Goal: Transaction & Acquisition: Purchase product/service

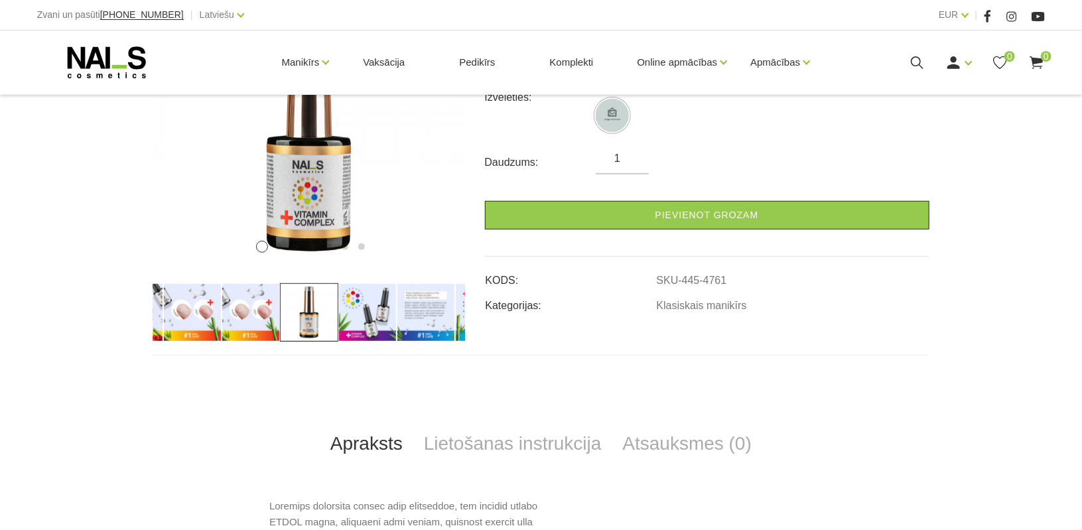
scroll to position [282, 0]
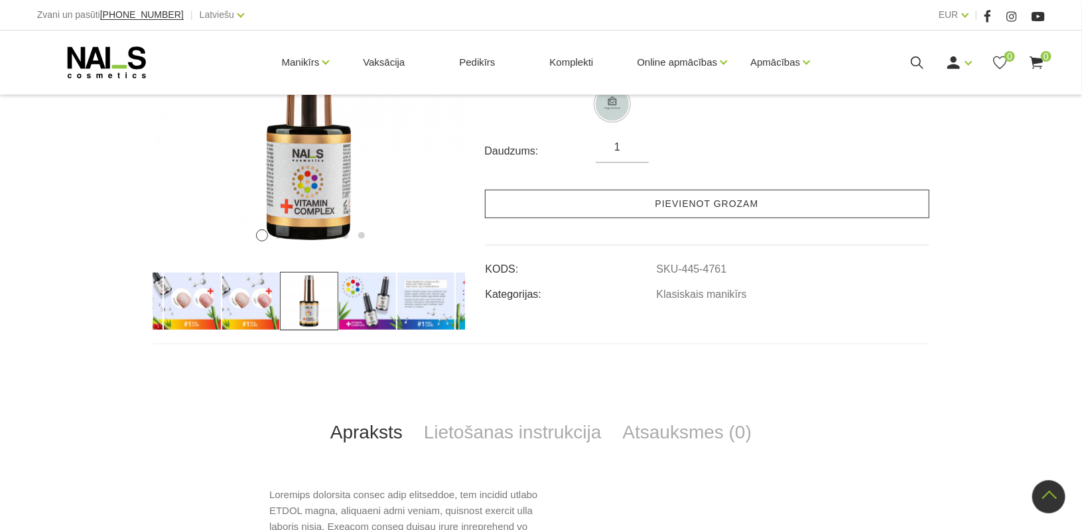
click at [694, 204] on link "Pievienot grozam" at bounding box center [707, 204] width 444 height 29
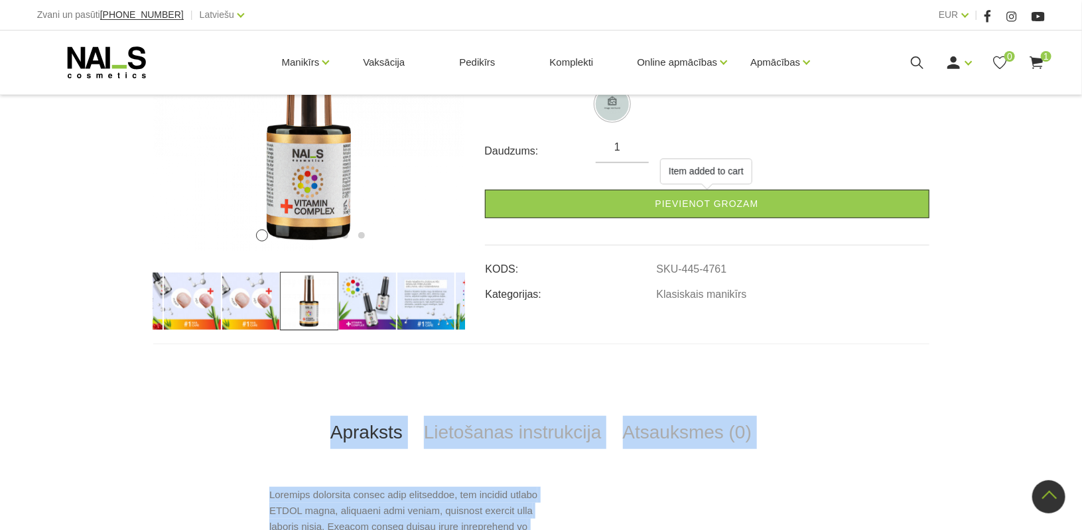
drag, startPoint x: 345, startPoint y: 491, endPoint x: 358, endPoint y: 554, distance: 64.4
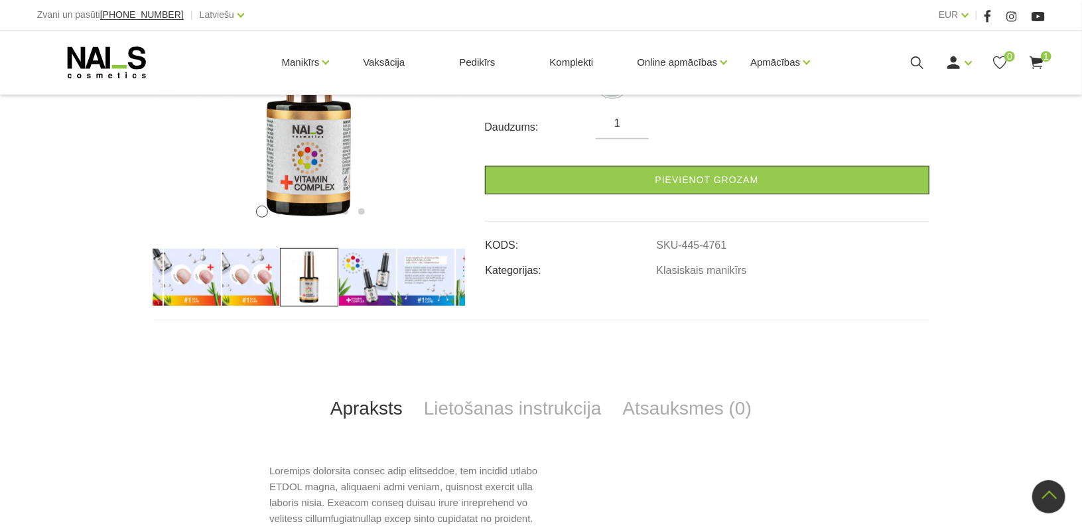
click at [842, 266] on td "Klasiskais manikīrs" at bounding box center [792, 265] width 273 height 25
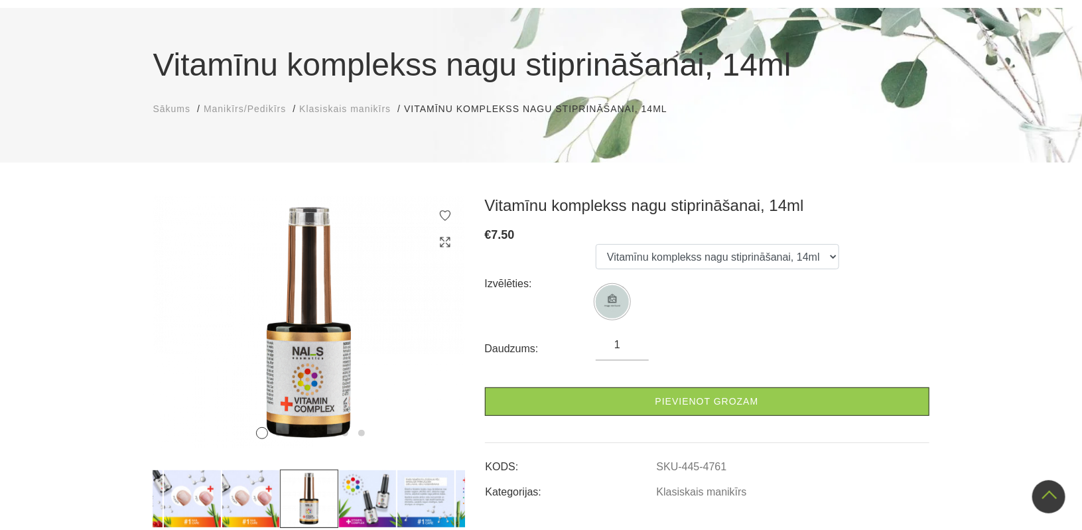
scroll to position [0, 0]
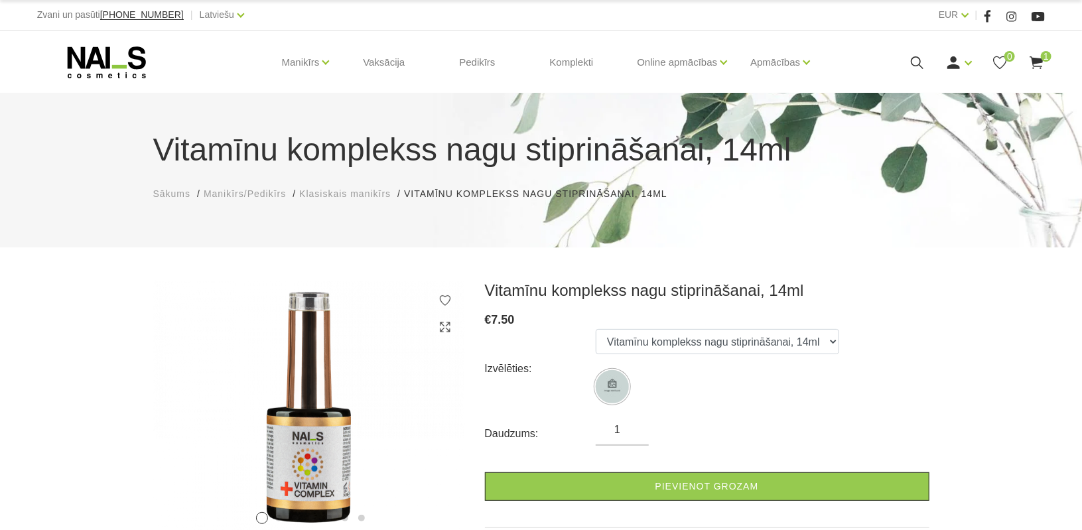
click at [349, 197] on span "Klasiskais manikīrs" at bounding box center [345, 193] width 92 height 11
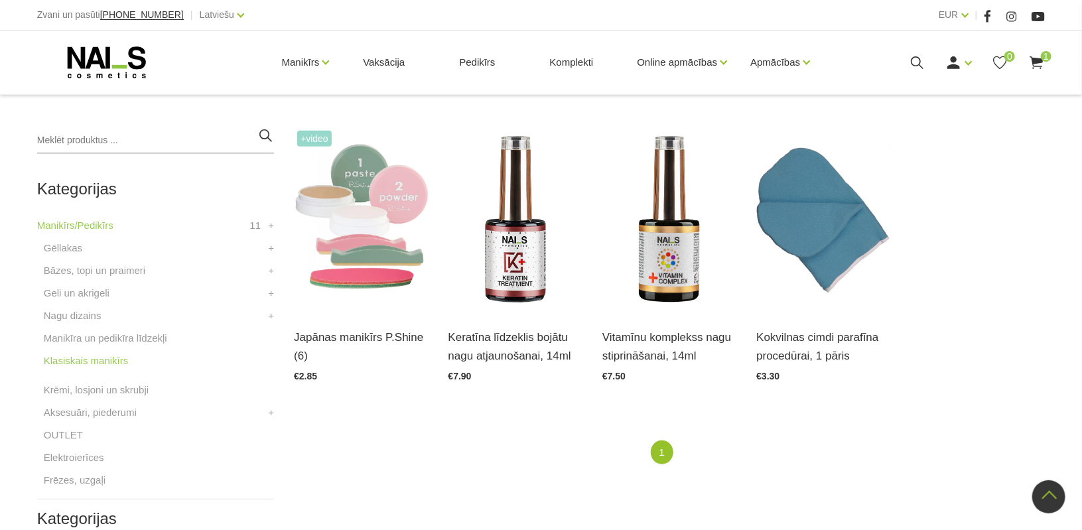
scroll to position [247, 0]
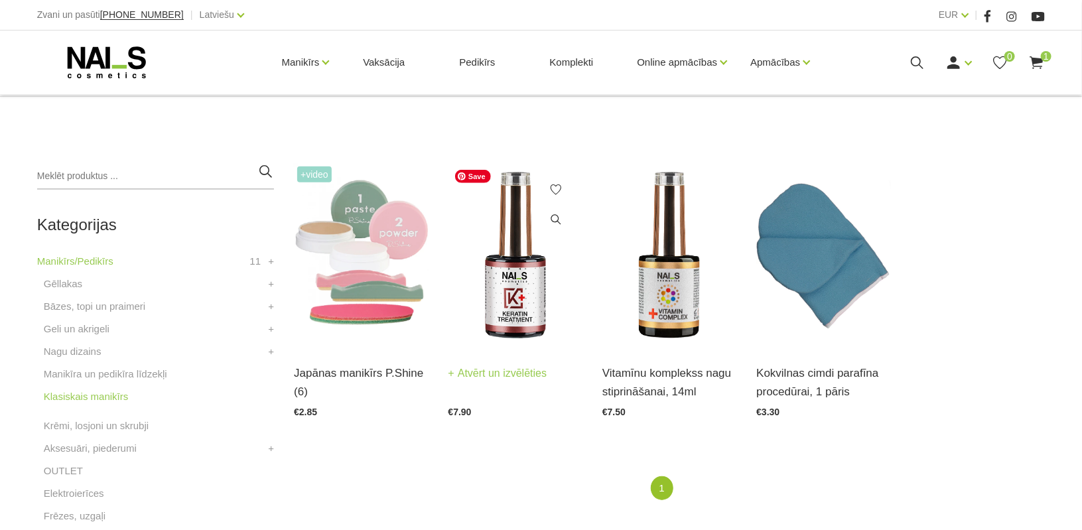
click at [531, 285] on img at bounding box center [515, 255] width 134 height 184
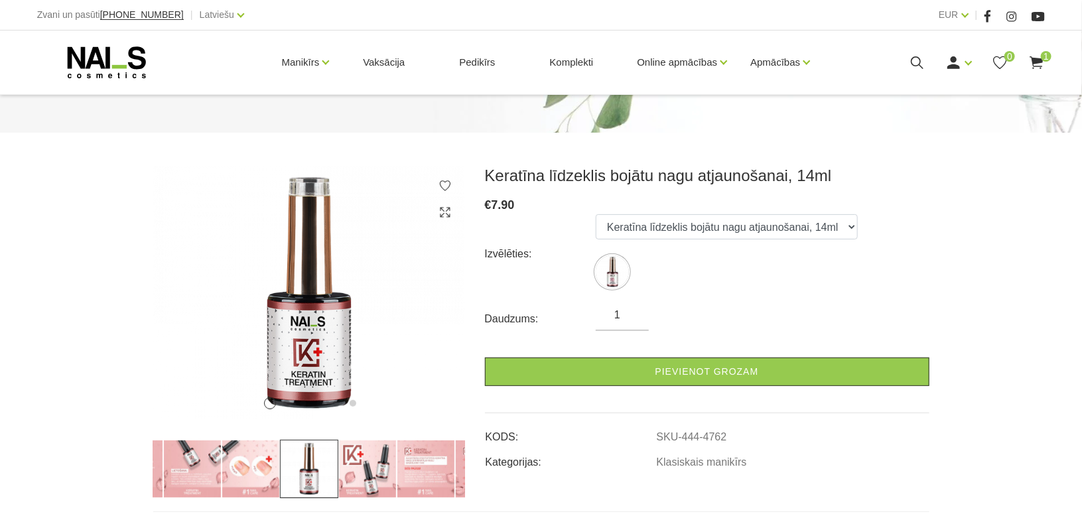
scroll to position [123, 0]
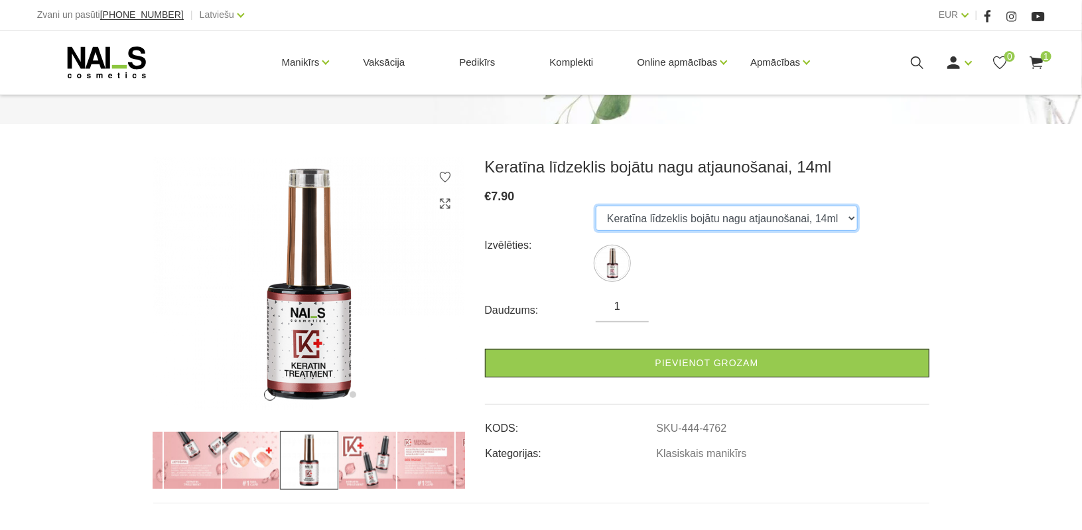
click at [751, 210] on select "Keratīna līdzeklis bojātu nagu atjaunošanai, 14ml" at bounding box center [726, 218] width 262 height 25
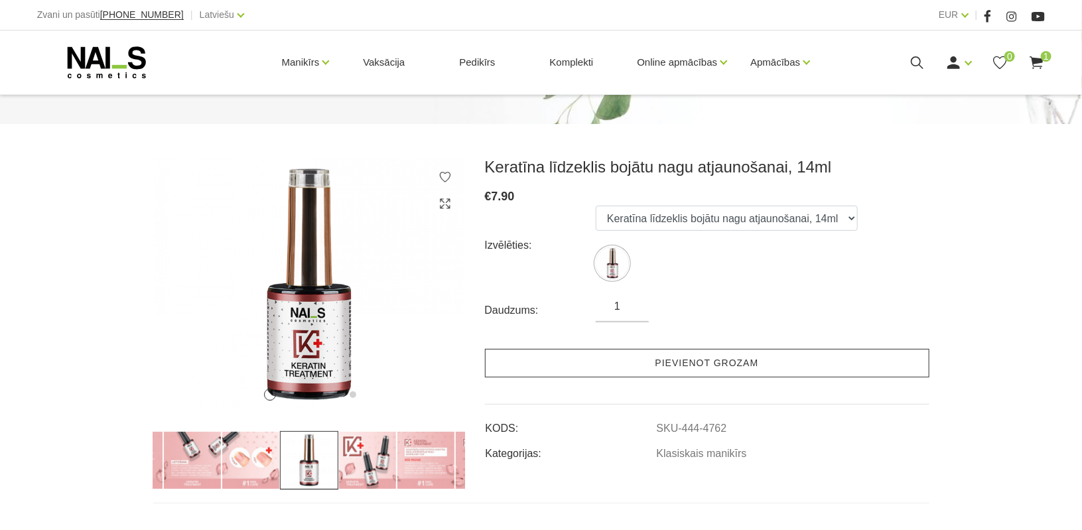
click at [704, 367] on link "Pievienot grozam" at bounding box center [707, 363] width 444 height 29
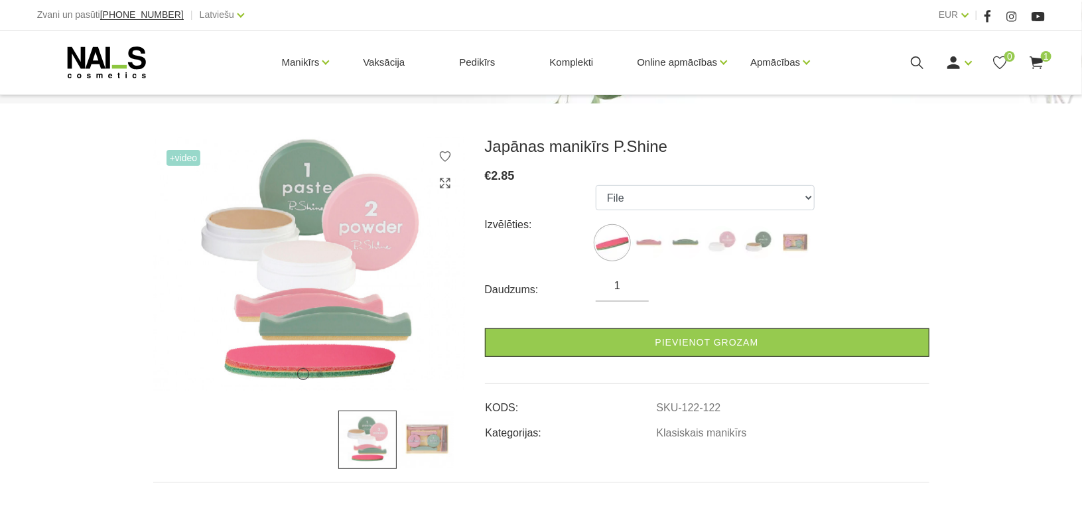
scroll to position [146, 0]
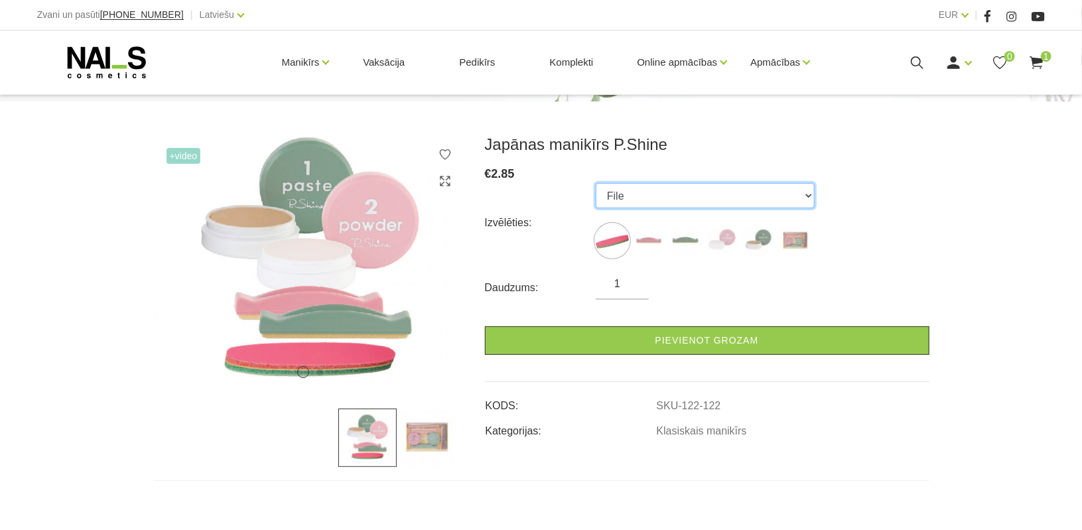
click at [666, 206] on select "File Pink Buffer Green Buffer Powder Paste "P-Shine" Nail Care Kit" at bounding box center [704, 195] width 219 height 25
click at [595, 183] on select "File Pink Buffer Green Buffer Powder Paste "P-Shine" Nail Care Kit" at bounding box center [704, 195] width 219 height 25
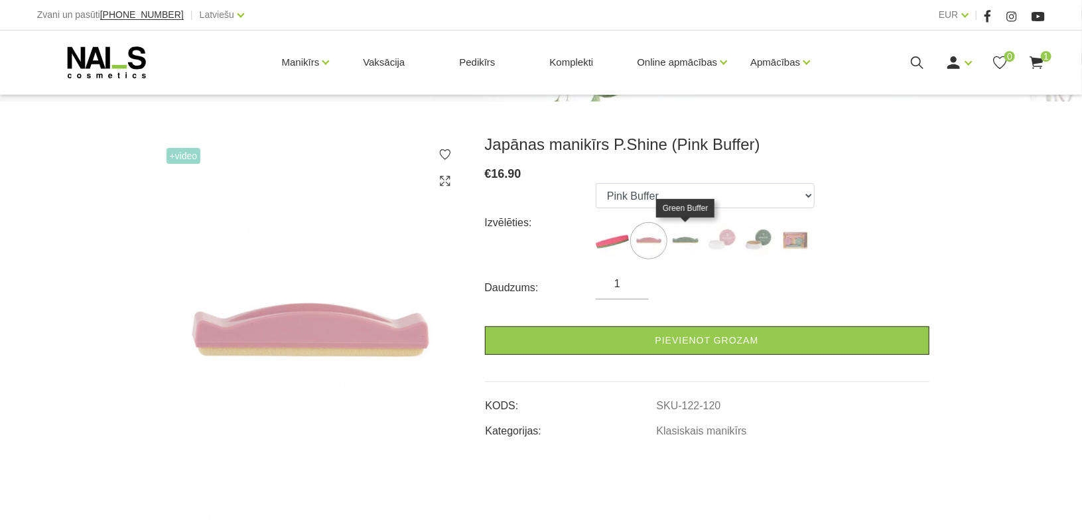
click at [687, 237] on img at bounding box center [684, 240] width 33 height 33
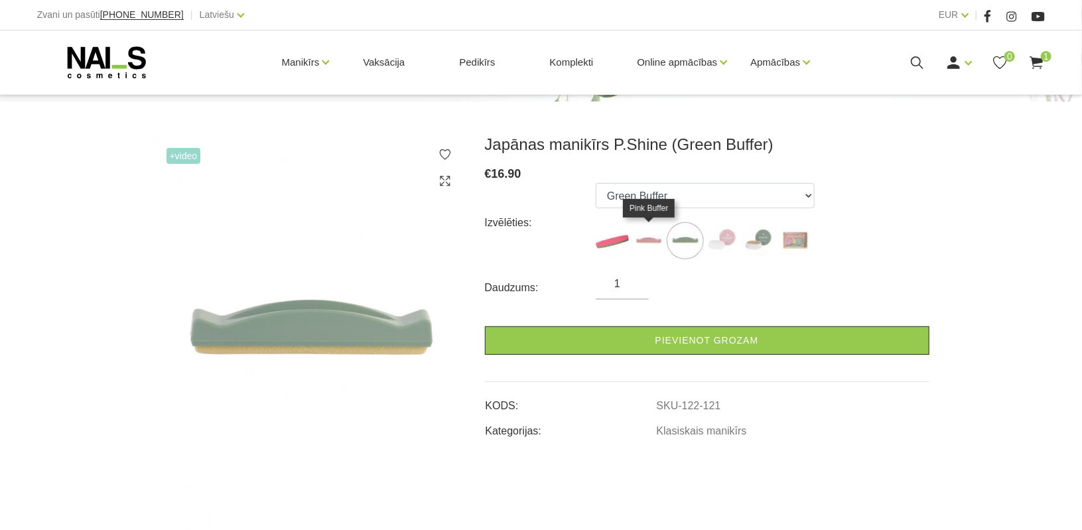
click at [651, 237] on img at bounding box center [648, 240] width 33 height 33
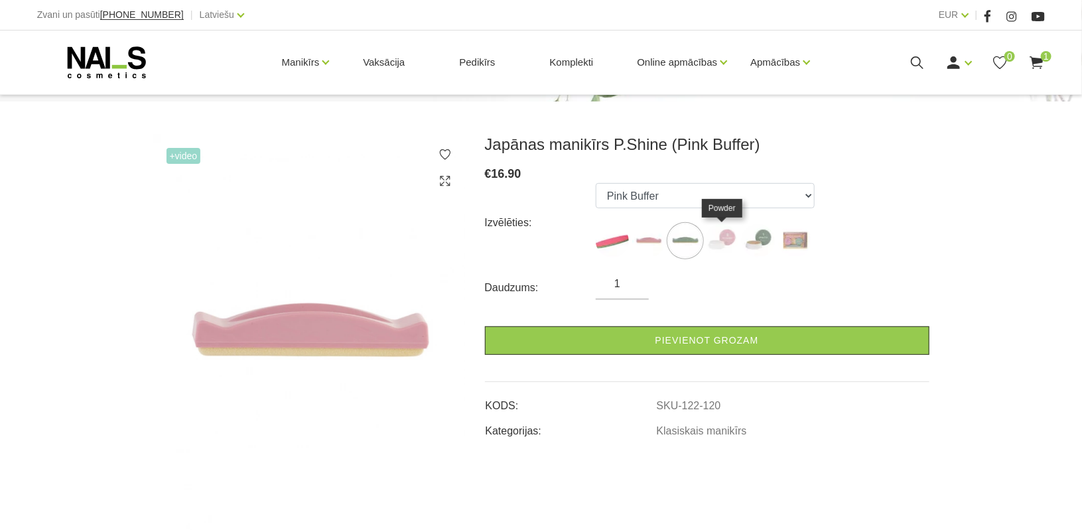
click at [723, 237] on img at bounding box center [721, 240] width 33 height 33
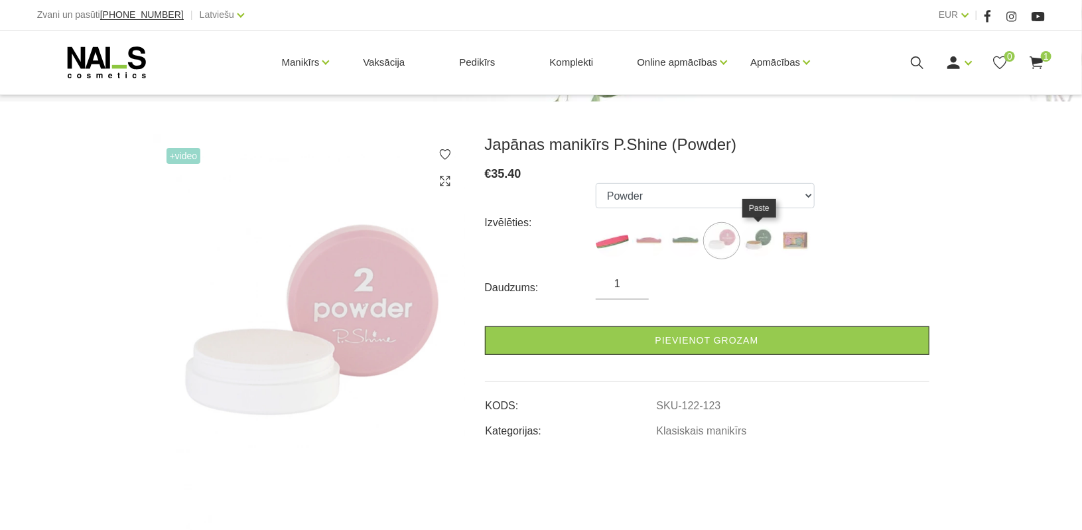
click at [757, 241] on img at bounding box center [757, 240] width 33 height 33
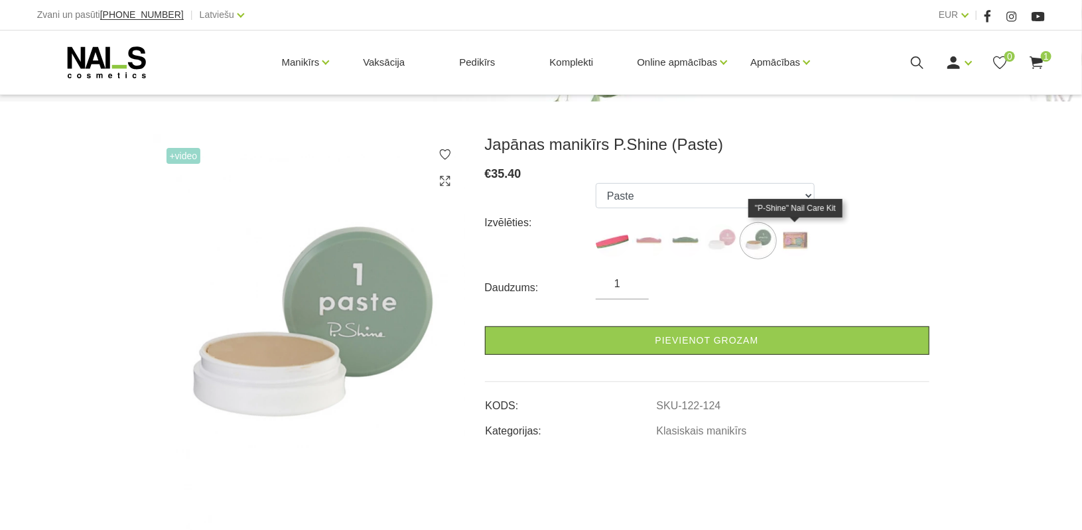
click at [797, 238] on img at bounding box center [794, 240] width 33 height 33
select select "127"
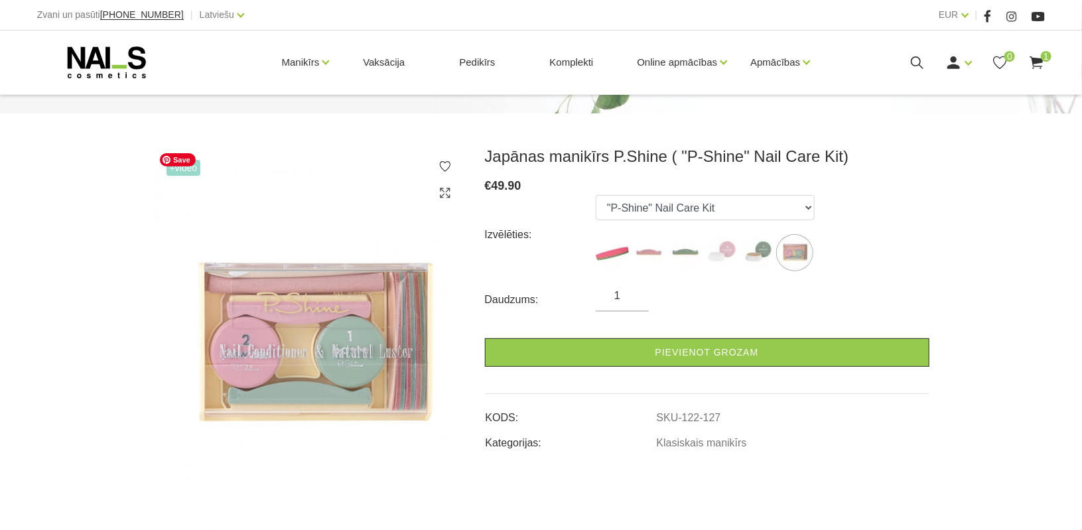
scroll to position [133, 0]
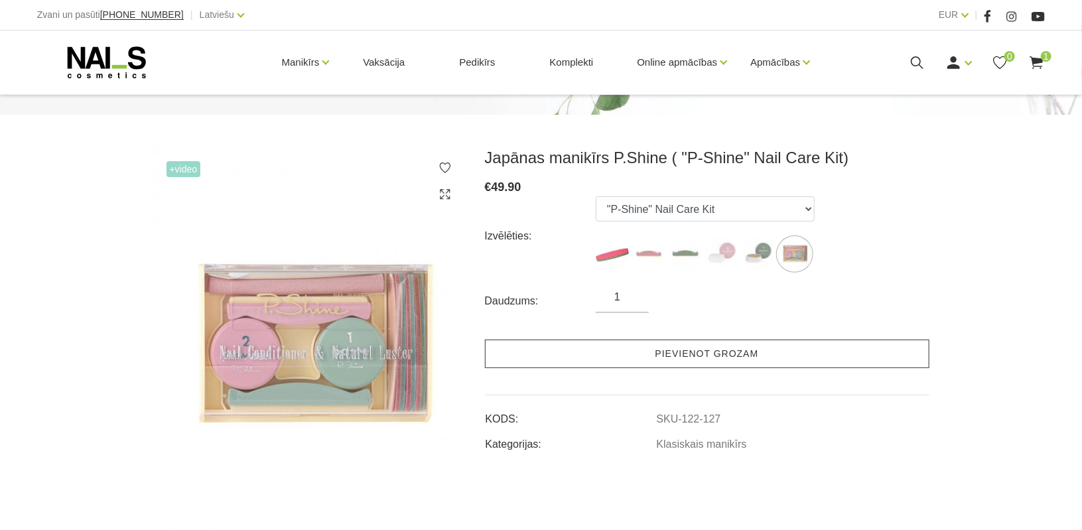
click at [696, 359] on link "Pievienot grozam" at bounding box center [707, 354] width 444 height 29
